Goal: Book appointment/travel/reservation

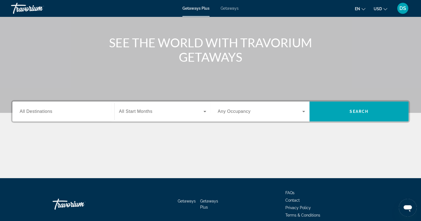
scroll to position [55, 0]
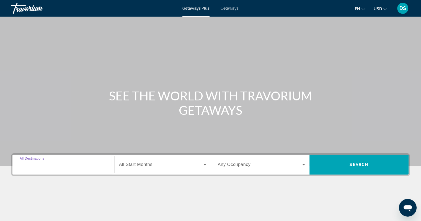
click at [79, 162] on input "Destination All Destinations" at bounding box center [64, 165] width 88 height 7
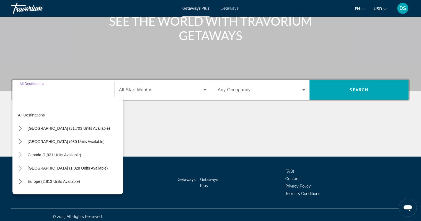
scroll to position [78, 0]
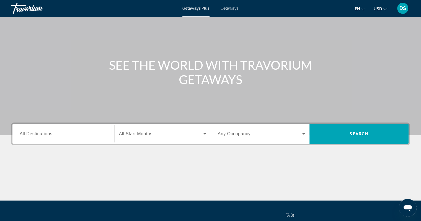
scroll to position [33, 0]
